Goal: Task Accomplishment & Management: Use online tool/utility

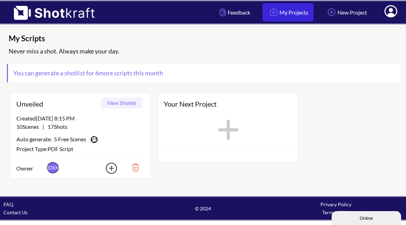
click at [286, 14] on link "My Projects" at bounding box center [287, 12] width 51 height 18
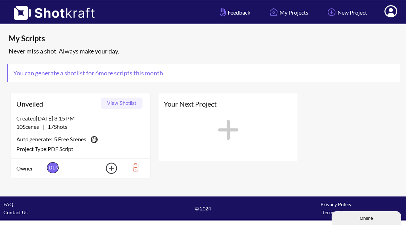
scroll to position [0, 0]
click at [76, 120] on div "Created 8/10/25 at 8:15 PM" at bounding box center [80, 118] width 128 height 8
click at [62, 138] on span "5 Free Scenes" at bounding box center [70, 140] width 32 height 10
click at [63, 138] on span "5 Free Scenes" at bounding box center [70, 140] width 32 height 10
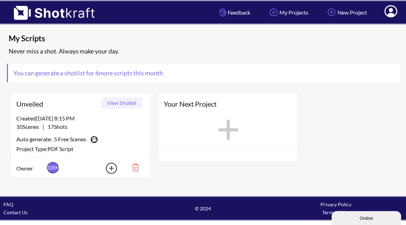
click at [86, 144] on span "5 Free Scenes" at bounding box center [70, 140] width 32 height 10
click at [85, 76] on span "You can generate a shotlist for 6 more scripts this month" at bounding box center [88, 73] width 160 height 18
click at [85, 75] on span "You can generate a shotlist for 6 more scripts this month" at bounding box center [88, 73] width 160 height 18
click at [394, 19] on span at bounding box center [390, 13] width 23 height 22
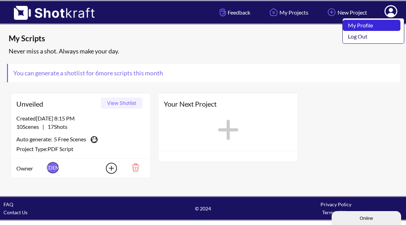
click at [365, 26] on link "My Profile" at bounding box center [371, 25] width 58 height 11
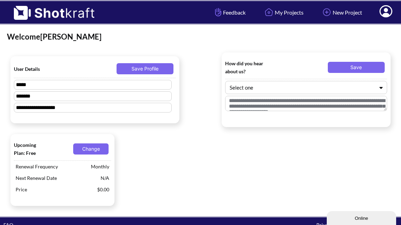
type textarea "**********"
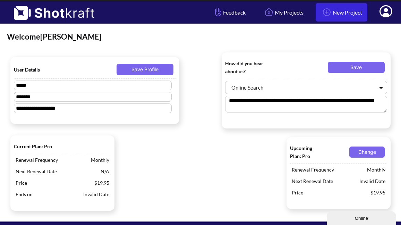
click at [341, 13] on link "New Project" at bounding box center [342, 12] width 52 height 18
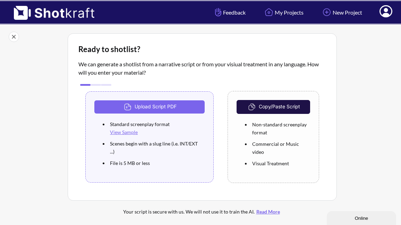
click at [127, 135] on link "View Sample" at bounding box center [124, 132] width 28 height 6
click at [276, 107] on button "Copy/Paste Script" at bounding box center [274, 107] width 74 height 14
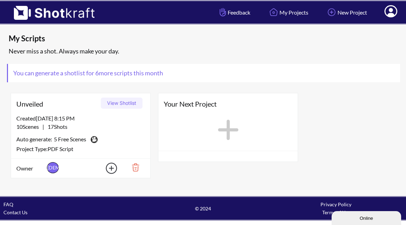
click at [47, 123] on div "Created 8/10/25 at 8:15 PM 10 Scenes | 17 Shots Auto generate: 5 Free Scenes Do…" at bounding box center [80, 136] width 139 height 44
drag, startPoint x: 47, startPoint y: 123, endPoint x: 70, endPoint y: 119, distance: 22.9
click at [48, 122] on div "Created 8/10/25 at 8:15 PM 10 Scenes | 17 Shots Auto generate: 5 Free Scenes Do…" at bounding box center [80, 136] width 139 height 44
click at [114, 106] on button "View Shotlist" at bounding box center [122, 103] width 42 height 11
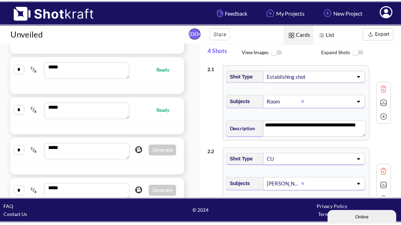
scroll to position [236, 0]
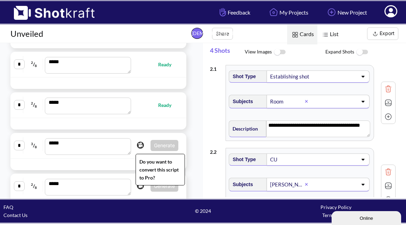
click at [136, 146] on img at bounding box center [140, 145] width 10 height 10
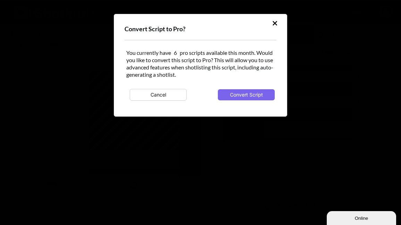
scroll to position [0, 0]
click at [247, 96] on button "Convert Script" at bounding box center [246, 94] width 57 height 11
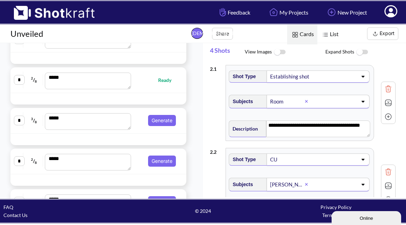
scroll to position [262, 0]
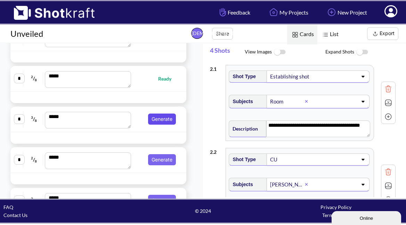
click at [158, 118] on button "Generate" at bounding box center [162, 119] width 28 height 11
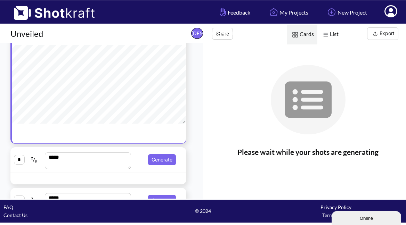
scroll to position [0, 0]
click at [154, 158] on button "Generate" at bounding box center [162, 159] width 28 height 11
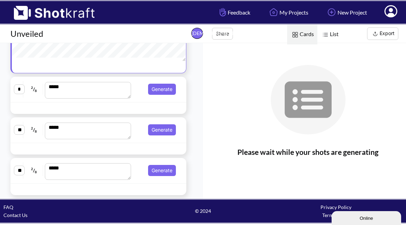
scroll to position [0, 0]
click at [159, 94] on button "Generate" at bounding box center [162, 89] width 28 height 11
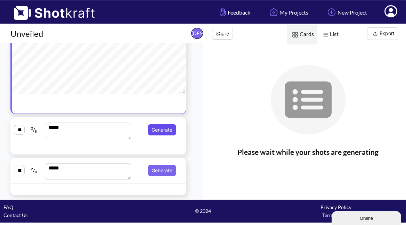
click at [159, 132] on button "Generate" at bounding box center [162, 129] width 28 height 11
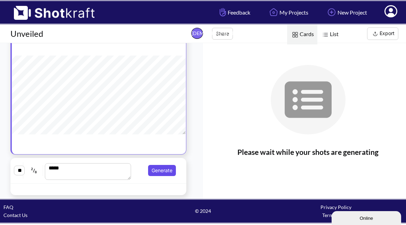
click at [158, 168] on button "Generate" at bounding box center [162, 170] width 28 height 11
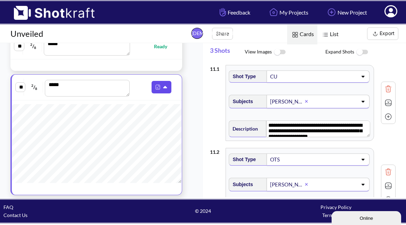
click at [165, 84] on icon at bounding box center [165, 87] width 7 height 6
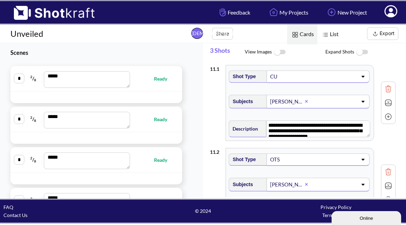
drag, startPoint x: 29, startPoint y: 58, endPoint x: 39, endPoint y: 58, distance: 9.7
click at [30, 58] on span "Scenes" at bounding box center [92, 52] width 185 height 19
click at [160, 80] on span "Ready" at bounding box center [164, 79] width 20 height 8
type textarea "**********"
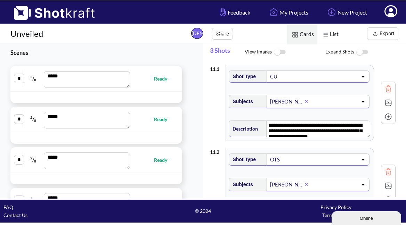
type textarea "**********"
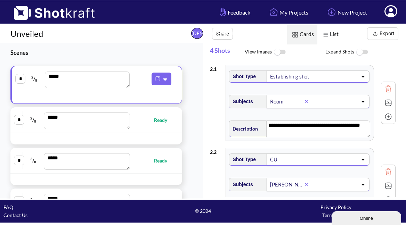
click at [99, 81] on textarea "***" at bounding box center [87, 80] width 84 height 17
click at [360, 53] on img at bounding box center [362, 52] width 16 height 15
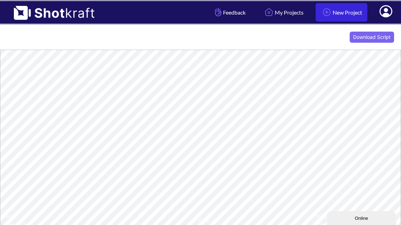
click at [348, 14] on link "New Project" at bounding box center [342, 12] width 52 height 18
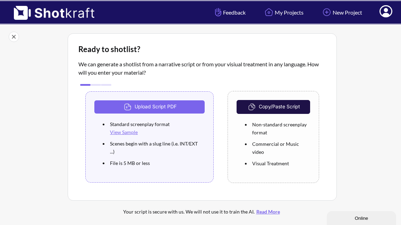
click at [10, 39] on img at bounding box center [14, 37] width 10 height 10
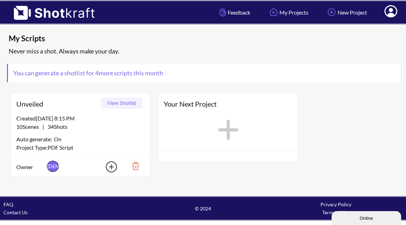
click at [121, 103] on button "View Shotlist" at bounding box center [122, 103] width 42 height 11
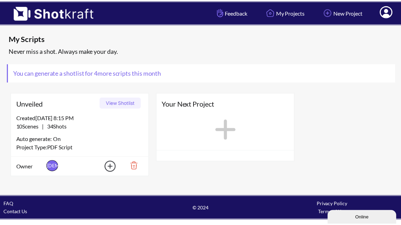
scroll to position [0, 0]
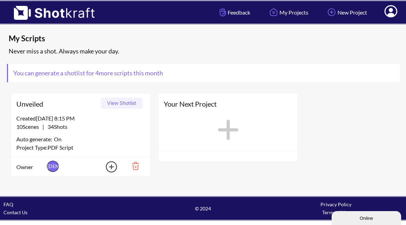
click at [113, 165] on img at bounding box center [107, 167] width 24 height 16
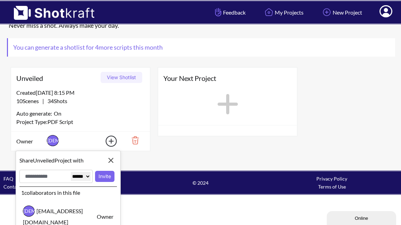
scroll to position [25, 0]
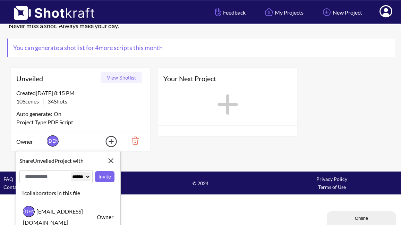
click at [111, 159] on img at bounding box center [111, 161] width 12 height 12
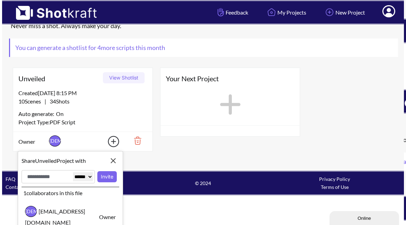
scroll to position [0, 0]
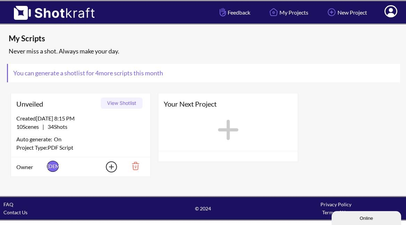
click at [129, 102] on button "View Shotlist" at bounding box center [122, 103] width 42 height 11
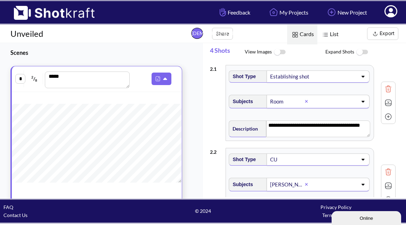
click at [379, 38] on button "Export" at bounding box center [382, 33] width 31 height 12
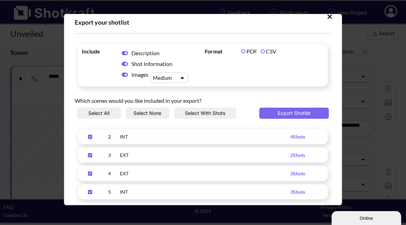
click at [105, 113] on button "Select All" at bounding box center [99, 113] width 44 height 11
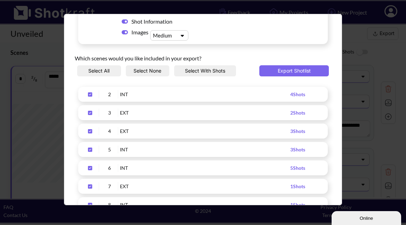
click at [35, 19] on div "Export your shotlist Include Description Shot Information Images Medium Format …" at bounding box center [203, 112] width 406 height 225
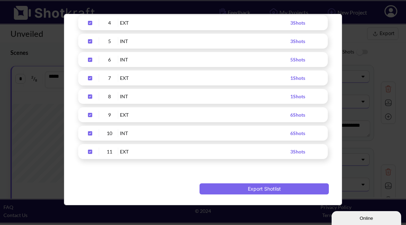
drag, startPoint x: 181, startPoint y: 192, endPoint x: 171, endPoint y: 187, distance: 11.2
click at [181, 191] on span "Upload Script" at bounding box center [136, 188] width 122 height 11
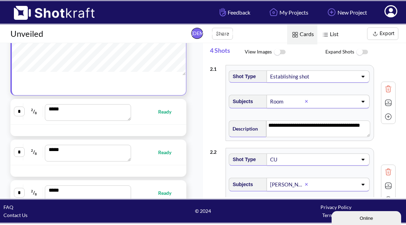
scroll to position [104, 0]
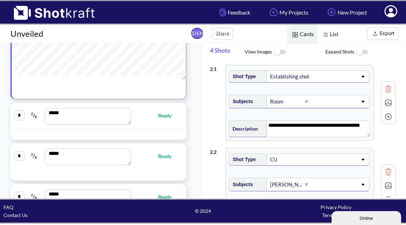
drag, startPoint x: 90, startPoint y: 6, endPoint x: 179, endPoint y: 80, distance: 116.2
click at [179, 80] on div at bounding box center [99, 38] width 174 height 84
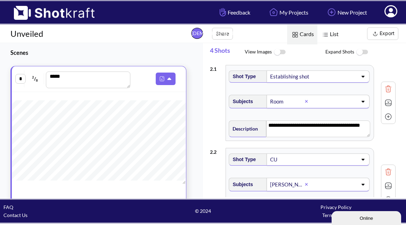
scroll to position [202, 0]
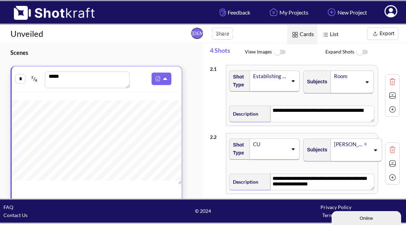
click at [390, 101] on img at bounding box center [392, 95] width 10 height 10
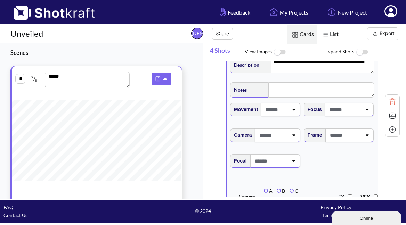
scroll to position [50, 0]
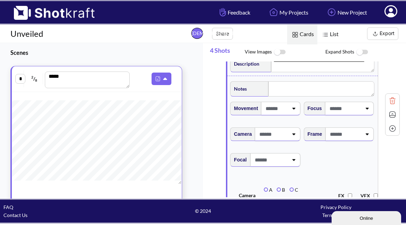
click at [387, 106] on img at bounding box center [392, 100] width 10 height 10
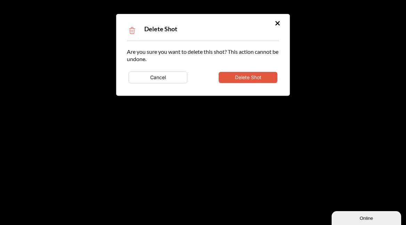
click at [256, 81] on button "Delete Shot" at bounding box center [247, 77] width 59 height 11
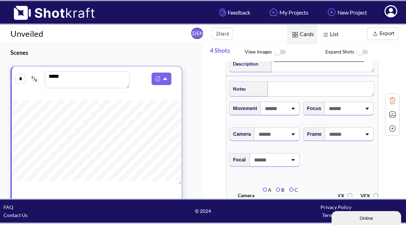
type textarea "**********"
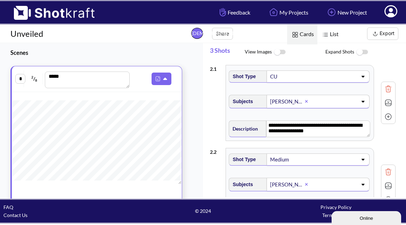
scroll to position [0, 0]
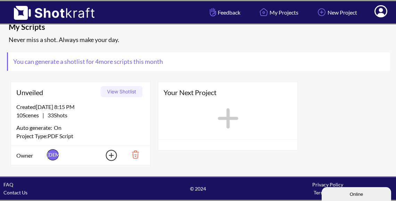
scroll to position [11, 0]
click at [81, 62] on span "You can generate a shotlist for 4 more scripts this month" at bounding box center [88, 61] width 160 height 18
click at [136, 64] on span "4 more scripts this month" at bounding box center [128, 62] width 69 height 8
click at [166, 60] on span "You can generate a shotlist for 4 more scripts this month" at bounding box center [88, 61] width 160 height 18
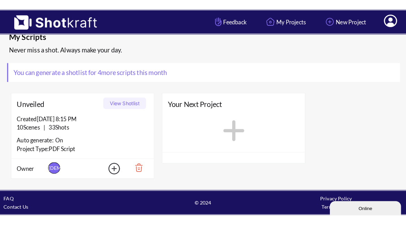
scroll to position [0, 0]
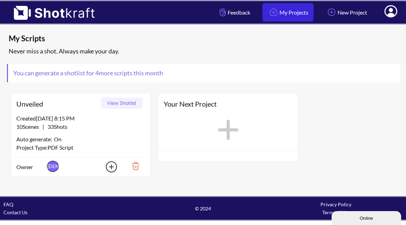
click at [275, 18] on link "My Projects" at bounding box center [287, 12] width 51 height 18
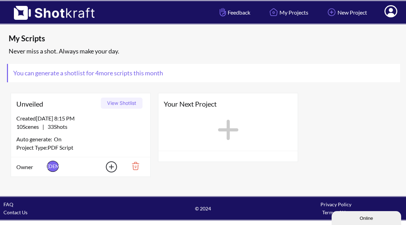
click at [128, 99] on button "View Shotlist" at bounding box center [122, 103] width 42 height 11
click at [49, 126] on span "33 Shots" at bounding box center [55, 126] width 23 height 7
click at [34, 104] on span "Unveiled" at bounding box center [57, 104] width 82 height 10
click at [35, 104] on span "Unveiled" at bounding box center [57, 104] width 82 height 10
click at [36, 105] on span "Unveiled" at bounding box center [57, 104] width 82 height 10
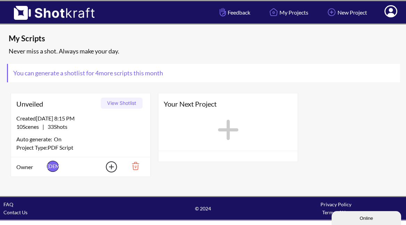
drag, startPoint x: 354, startPoint y: 223, endPoint x: 380, endPoint y: 388, distance: 167.4
click at [354, 223] on button "Online" at bounding box center [365, 218] width 69 height 14
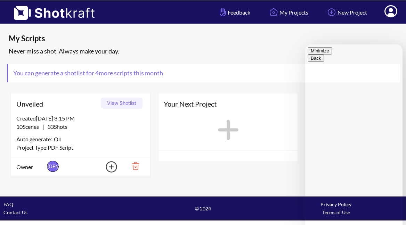
scroll to position [0, 0]
click at [332, 55] on button "Minimize" at bounding box center [320, 50] width 24 height 7
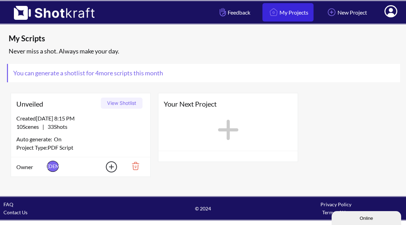
click at [299, 16] on link "My Projects" at bounding box center [287, 12] width 51 height 18
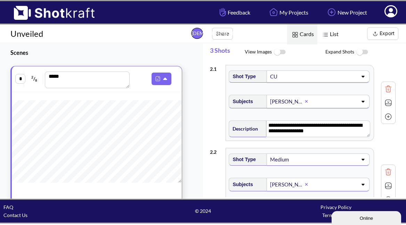
click at [223, 34] on button "Share" at bounding box center [222, 34] width 21 height 12
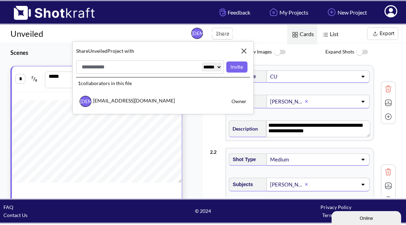
click at [168, 51] on span "Share Unveiled Project with" at bounding box center [155, 51] width 158 height 8
click at [257, 31] on span "List Cards" at bounding box center [297, 34] width 88 height 18
click at [246, 51] on img at bounding box center [244, 51] width 12 height 12
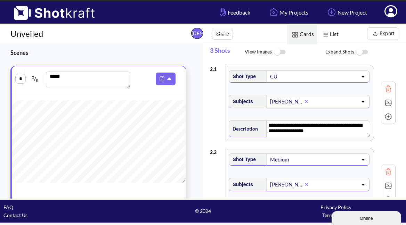
scroll to position [182, 0]
click at [166, 82] on icon at bounding box center [169, 79] width 7 height 6
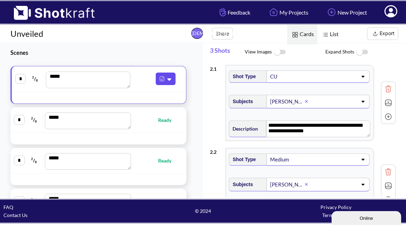
click at [166, 82] on icon at bounding box center [169, 79] width 7 height 6
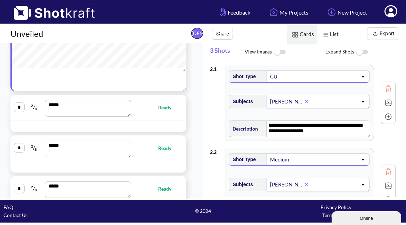
scroll to position [125, 0]
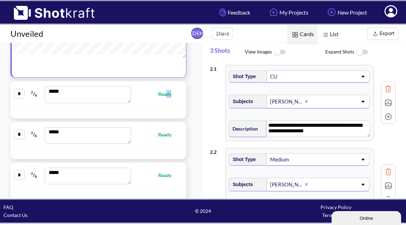
click at [162, 97] on span "Ready" at bounding box center [168, 94] width 20 height 8
type textarea "**********"
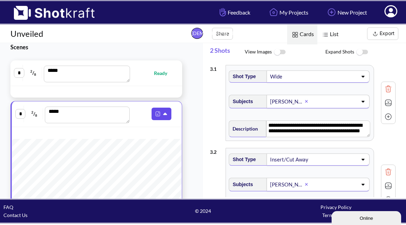
scroll to position [0, 0]
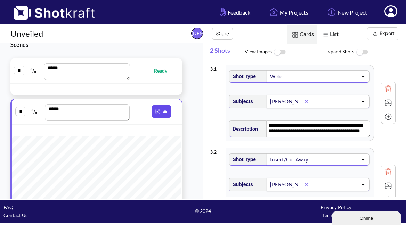
click at [165, 112] on icon at bounding box center [165, 111] width 4 height 2
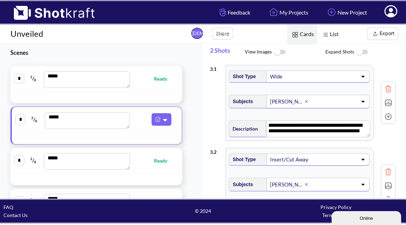
click at [161, 80] on span "Ready" at bounding box center [164, 79] width 20 height 8
type textarea "**********"
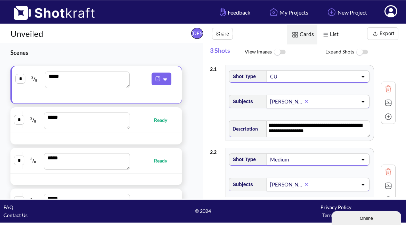
click at [162, 72] on div "* 2 / 8 ***" at bounding box center [96, 79] width 163 height 18
click at [169, 58] on span "Scenes" at bounding box center [92, 52] width 185 height 19
click at [169, 79] on button at bounding box center [161, 79] width 20 height 12
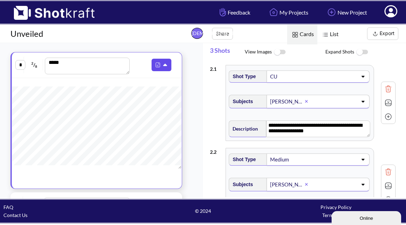
click at [167, 67] on icon at bounding box center [165, 65] width 7 height 6
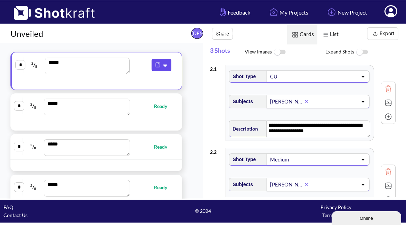
click at [167, 67] on icon at bounding box center [165, 65] width 7 height 6
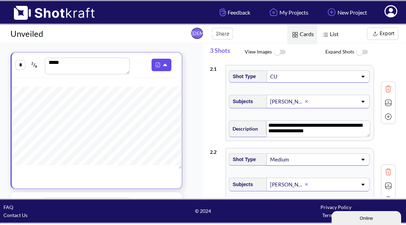
click at [157, 66] on img at bounding box center [157, 64] width 9 height 9
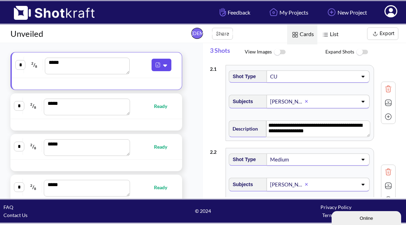
click at [157, 66] on img at bounding box center [157, 64] width 9 height 9
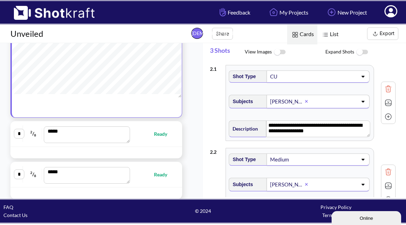
click at [165, 139] on div "* 2 / 8 *** Ready" at bounding box center [96, 134] width 165 height 18
type textarea "**********"
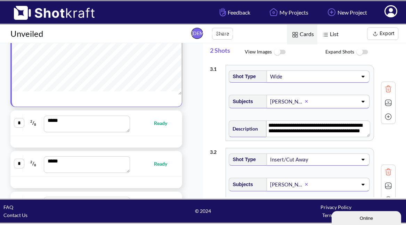
scroll to position [123, 0]
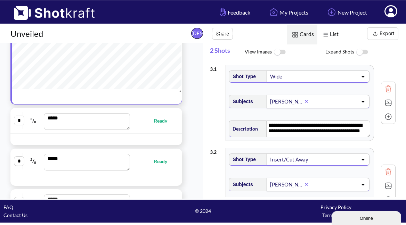
click at [161, 125] on span "Ready" at bounding box center [164, 121] width 20 height 8
type textarea "**********"
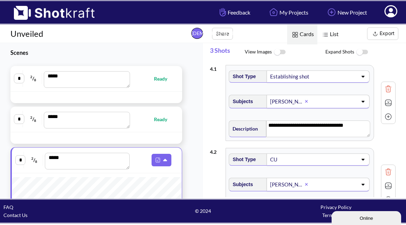
scroll to position [0, 0]
click at [161, 79] on span "Ready" at bounding box center [164, 79] width 20 height 8
type textarea "**********"
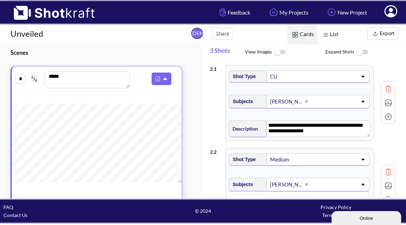
scroll to position [0, 0]
click at [278, 52] on img at bounding box center [279, 52] width 16 height 15
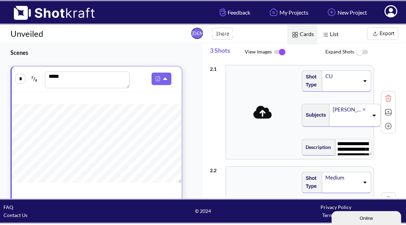
click at [281, 52] on img at bounding box center [279, 52] width 16 height 15
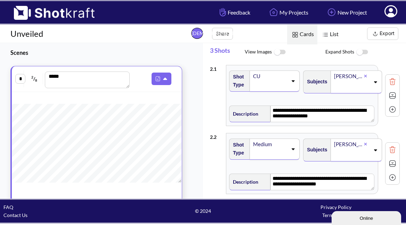
click at [333, 81] on div "[PERSON_NAME]" at bounding box center [348, 76] width 31 height 9
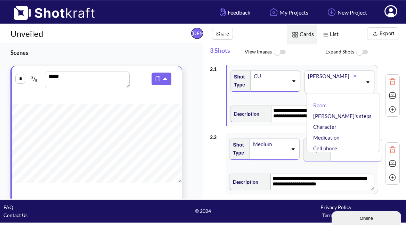
click at [302, 90] on div "Shot Type CU" at bounding box center [265, 84] width 73 height 35
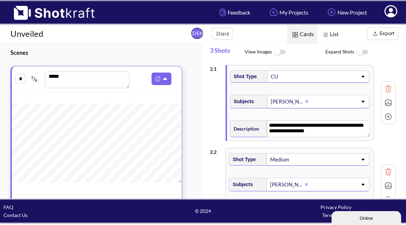
click at [325, 36] on img at bounding box center [324, 34] width 9 height 9
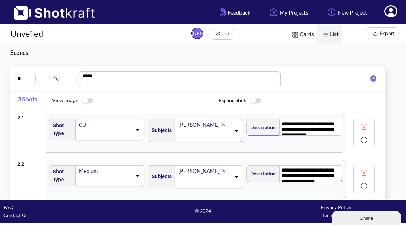
click at [297, 33] on img at bounding box center [294, 34] width 9 height 9
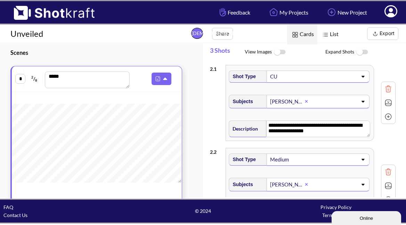
click at [326, 37] on img at bounding box center [324, 34] width 9 height 9
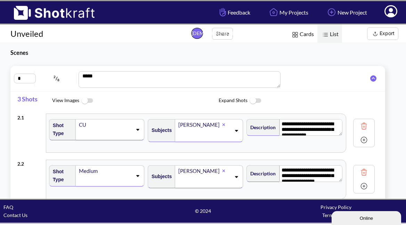
click at [299, 35] on span "Cards" at bounding box center [302, 35] width 30 height 20
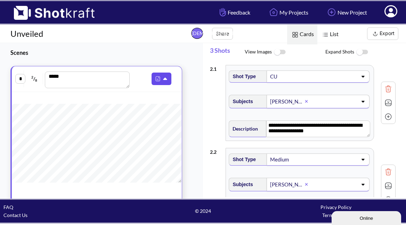
click at [158, 81] on img at bounding box center [157, 78] width 9 height 9
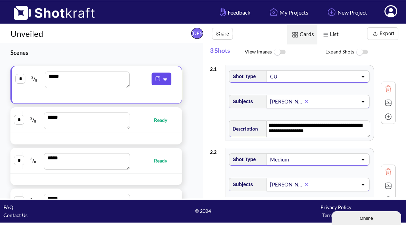
click at [158, 81] on img at bounding box center [157, 78] width 9 height 9
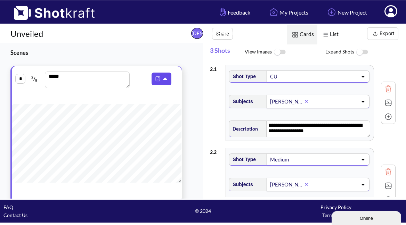
click at [164, 79] on icon at bounding box center [165, 79] width 4 height 2
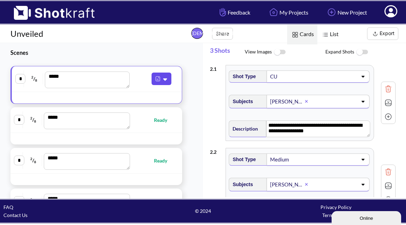
click at [164, 79] on icon at bounding box center [165, 79] width 4 height 2
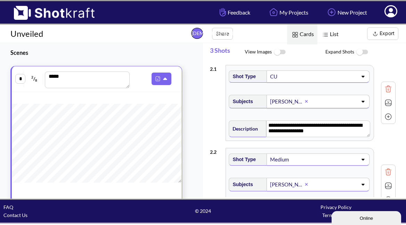
scroll to position [0, 2]
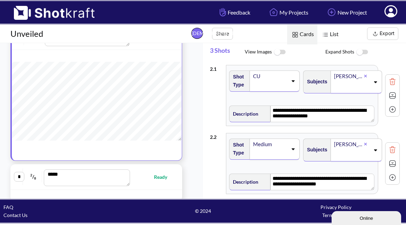
click at [363, 78] on icon at bounding box center [364, 76] width 3 height 4
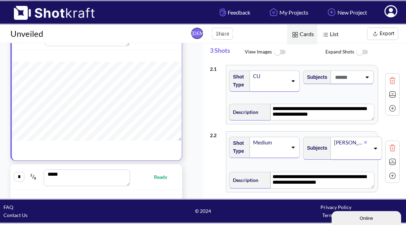
click at [333, 83] on span at bounding box center [347, 77] width 28 height 11
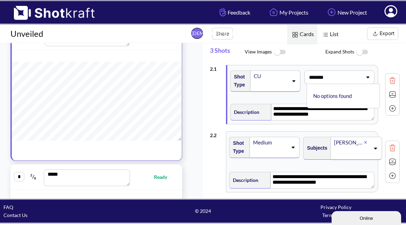
type input "*******"
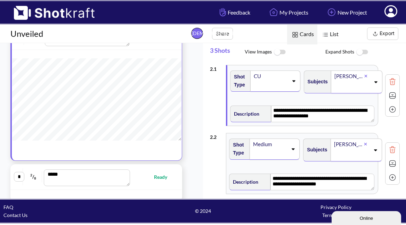
scroll to position [25, 0]
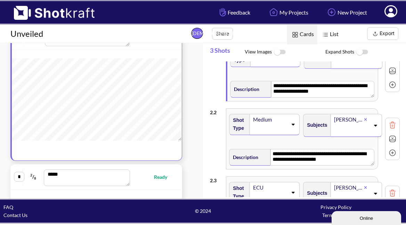
click at [277, 105] on div "**********" at bounding box center [305, 71] width 190 height 68
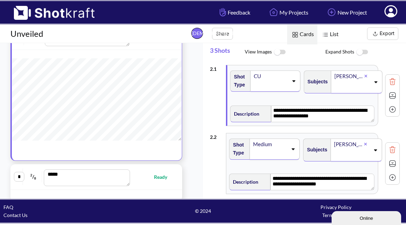
scroll to position [0, 0]
click at [333, 81] on div "Michael" at bounding box center [348, 76] width 31 height 9
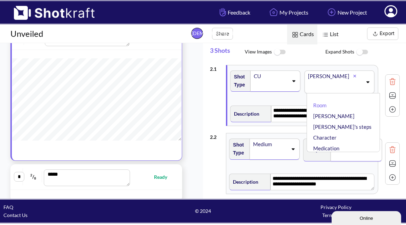
scroll to position [0, 0]
click at [307, 81] on div "Michael" at bounding box center [330, 76] width 46 height 9
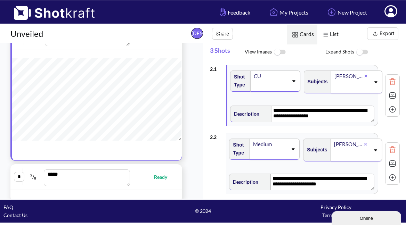
click at [351, 92] on span at bounding box center [351, 86] width 36 height 11
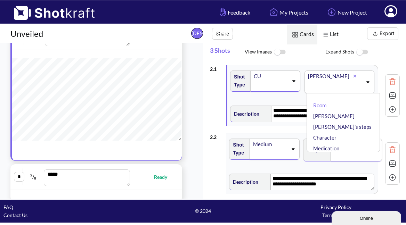
click at [311, 122] on li "Aaron" at bounding box center [344, 116] width 66 height 11
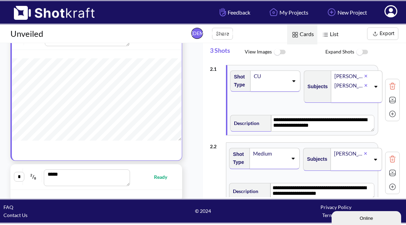
click at [364, 90] on div at bounding box center [367, 86] width 6 height 8
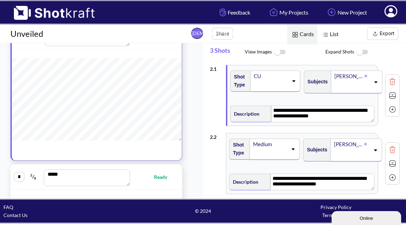
click at [362, 93] on div "[PERSON_NAME]" at bounding box center [356, 81] width 51 height 23
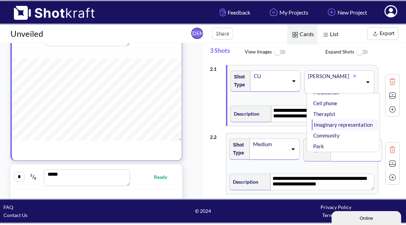
scroll to position [56, 0]
click at [219, 110] on div "**********" at bounding box center [305, 95] width 190 height 68
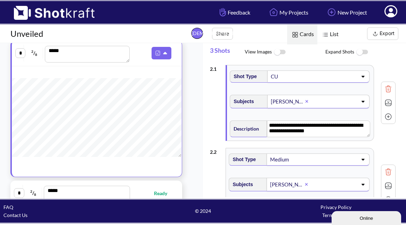
scroll to position [0, 0]
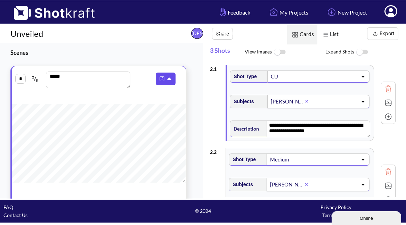
click at [166, 82] on icon at bounding box center [169, 79] width 7 height 6
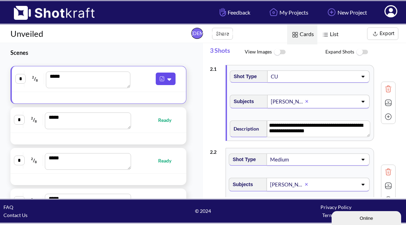
click at [166, 82] on icon at bounding box center [169, 79] width 7 height 6
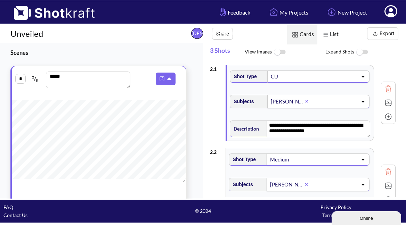
scroll to position [204, 3]
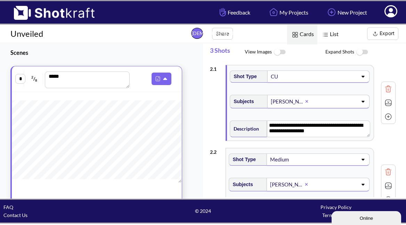
click at [31, 35] on h1 "Unveiled" at bounding box center [92, 33] width 184 height 11
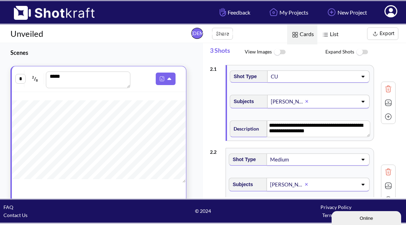
scroll to position [200, 3]
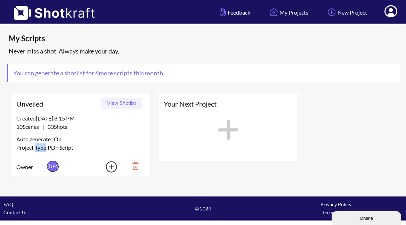
click at [124, 105] on button "View Shotlist" at bounding box center [122, 103] width 42 height 11
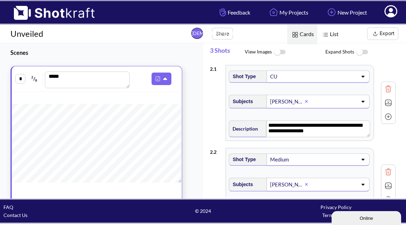
click at [381, 33] on button "Export" at bounding box center [382, 33] width 31 height 12
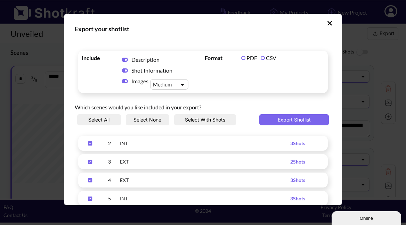
click at [182, 84] on icon "Upload Script" at bounding box center [182, 85] width 3 height 2
click at [176, 92] on div "Small" at bounding box center [170, 96] width 31 height 10
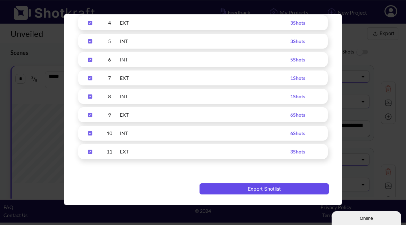
click at [264, 187] on button "Export Shotlist" at bounding box center [263, 188] width 129 height 11
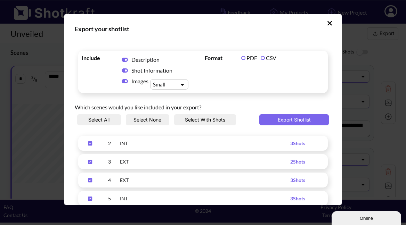
click at [270, 57] on label "CSV" at bounding box center [268, 58] width 16 height 7
click at [241, 58] on label "PDF" at bounding box center [249, 58] width 16 height 7
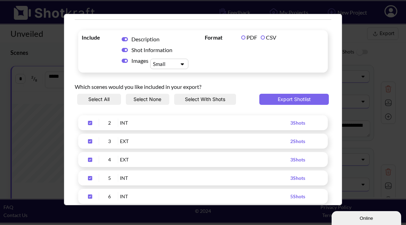
click at [183, 61] on div "Upload Script" at bounding box center [181, 64] width 11 height 7
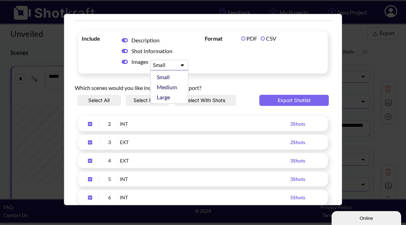
click at [223, 62] on span "Format PDF CSV" at bounding box center [264, 52] width 123 height 39
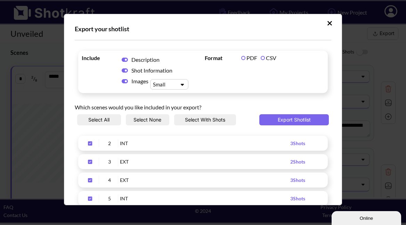
scroll to position [0, 0]
click at [327, 22] on icon "Upload Script" at bounding box center [329, 23] width 5 height 5
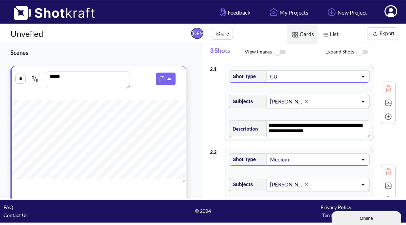
scroll to position [204, 1]
click at [169, 78] on icon at bounding box center [169, 79] width 7 height 6
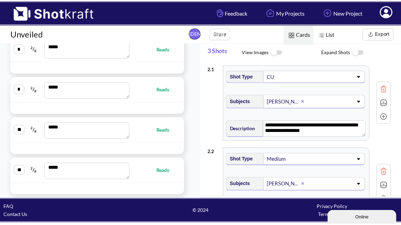
scroll to position [231, 0]
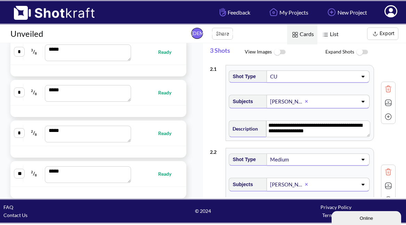
click at [161, 93] on span "Ready" at bounding box center [168, 93] width 20 height 8
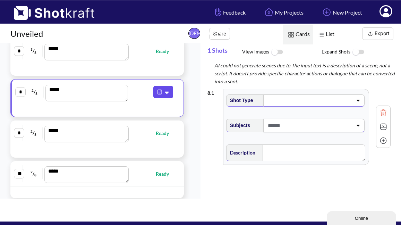
click at [164, 94] on icon at bounding box center [167, 92] width 7 height 6
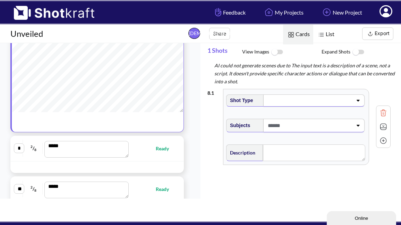
scroll to position [165, 3]
click at [174, 110] on div at bounding box center [98, 71] width 172 height 83
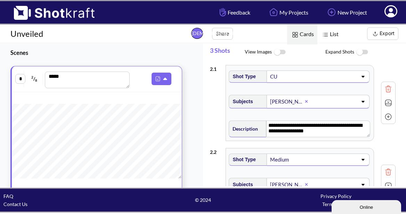
click at [219, 37] on button "Share" at bounding box center [222, 34] width 21 height 12
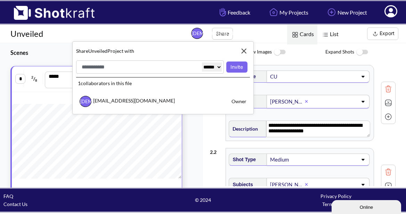
click at [245, 49] on img at bounding box center [244, 51] width 12 height 12
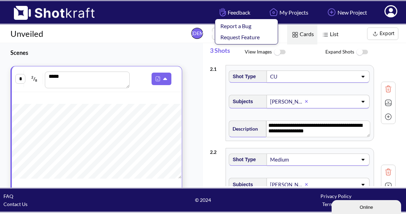
click at [229, 14] on span "Feedback Report a Bug Request Feature" at bounding box center [234, 12] width 32 height 8
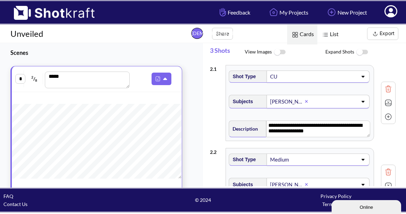
click at [365, 214] on button "Online" at bounding box center [365, 207] width 69 height 14
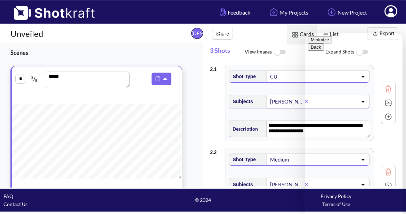
click at [305, 33] on textarea at bounding box center [305, 33] width 0 height 0
type textarea "**********"
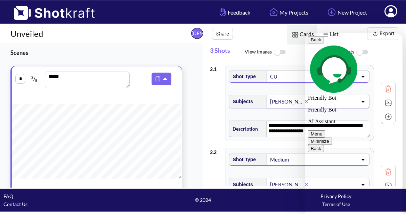
scroll to position [17, 0]
type textarea "**********"
click at [332, 137] on button "Minimize" at bounding box center [320, 140] width 24 height 7
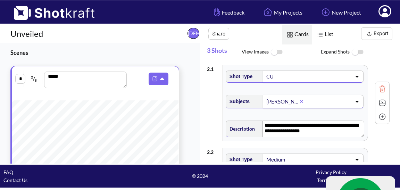
scroll to position [0, 0]
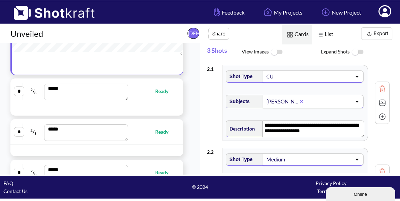
scroll to position [117, 0]
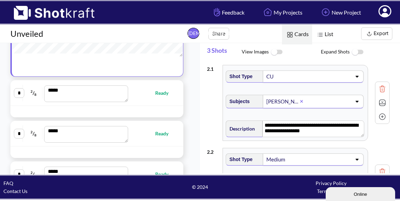
click at [158, 93] on span "Ready" at bounding box center [165, 93] width 20 height 8
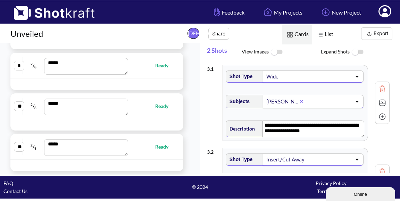
scroll to position [389, 0]
